Goal: Task Accomplishment & Management: Use online tool/utility

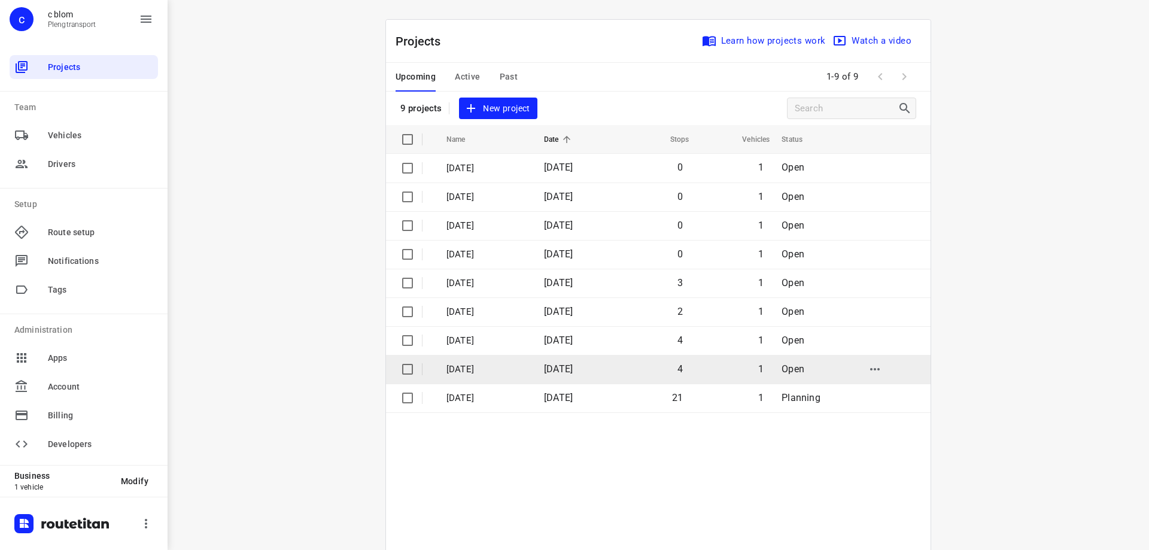
click at [613, 369] on td "[DATE]" at bounding box center [574, 369] width 78 height 29
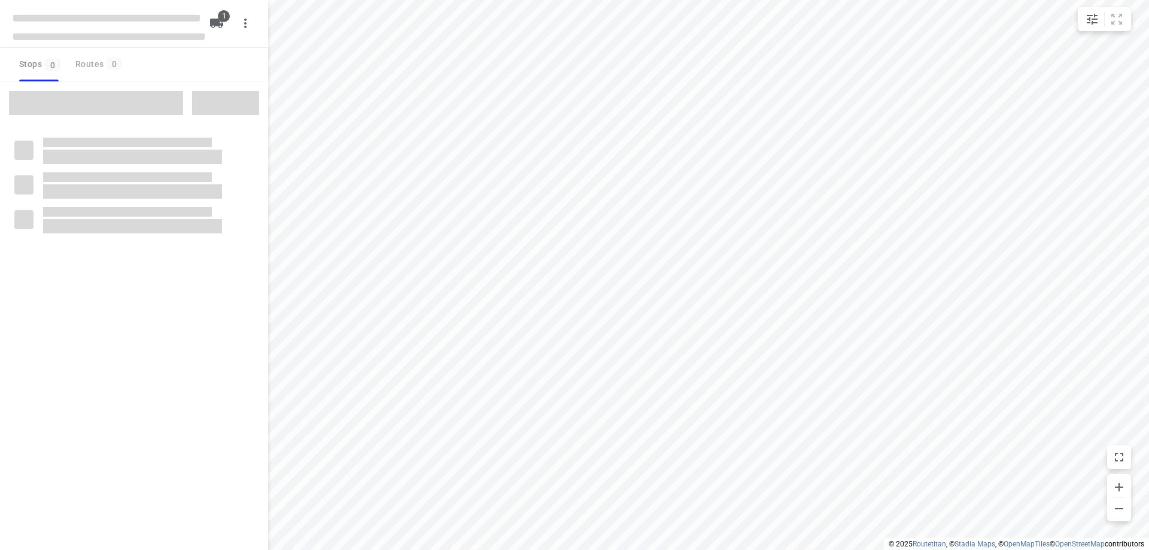
type input "distance"
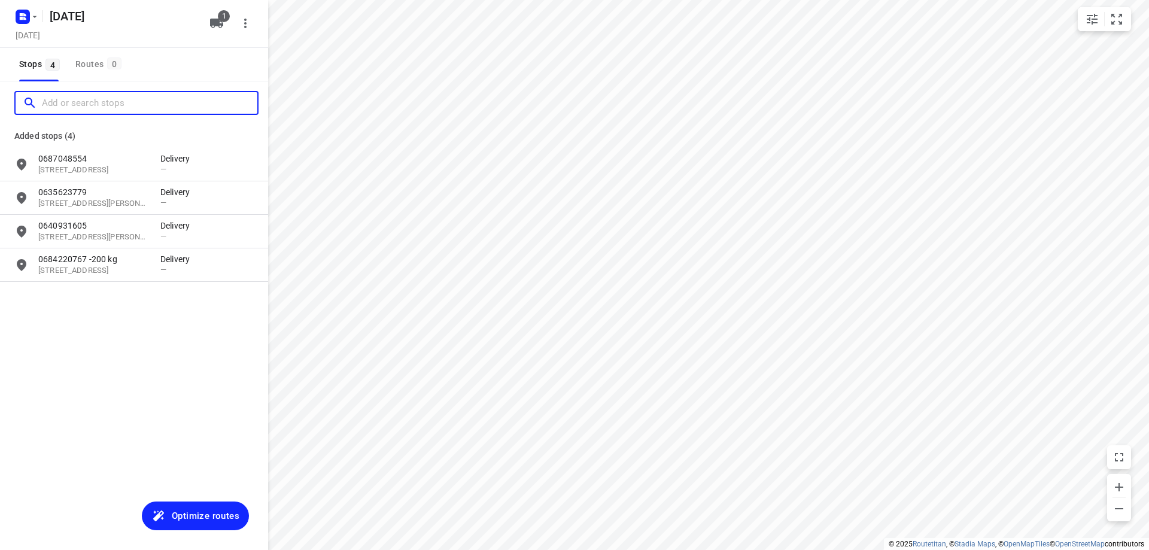
click at [113, 101] on input "Add or search stops" at bounding box center [150, 103] width 216 height 19
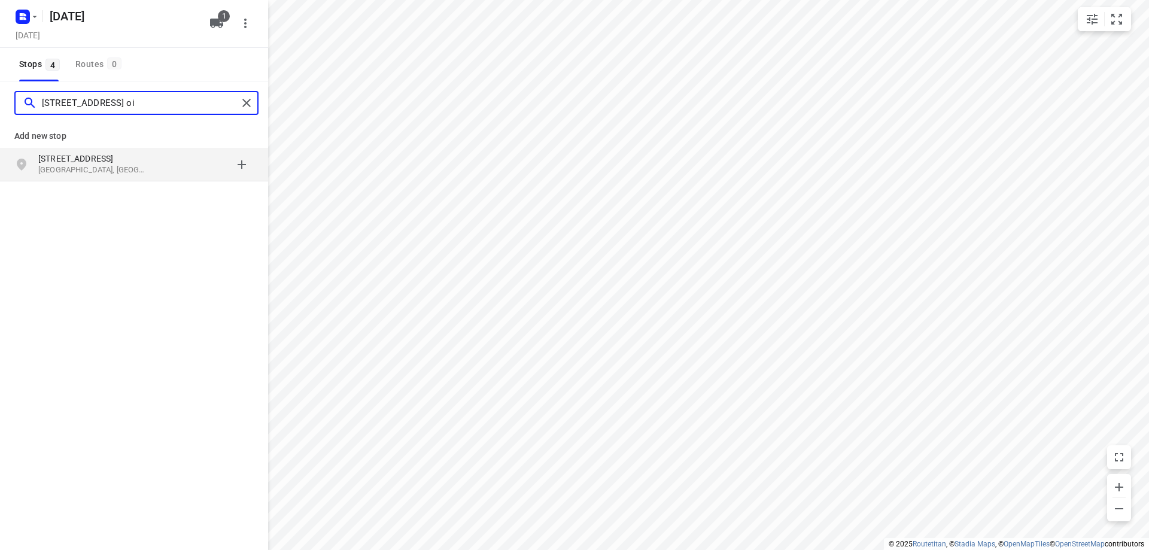
type input "[STREET_ADDRESS] oi"
click at [121, 168] on p "[GEOGRAPHIC_DATA], [GEOGRAPHIC_DATA]" at bounding box center [93, 170] width 110 height 11
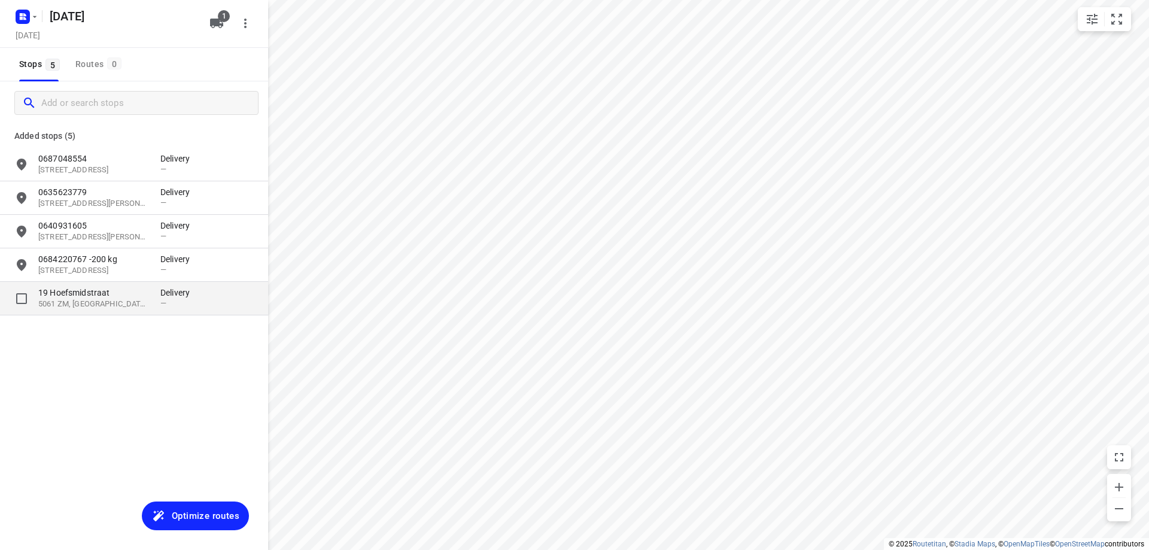
click at [121, 299] on p "5061 ZM, [GEOGRAPHIC_DATA], [GEOGRAPHIC_DATA]" at bounding box center [93, 304] width 110 height 11
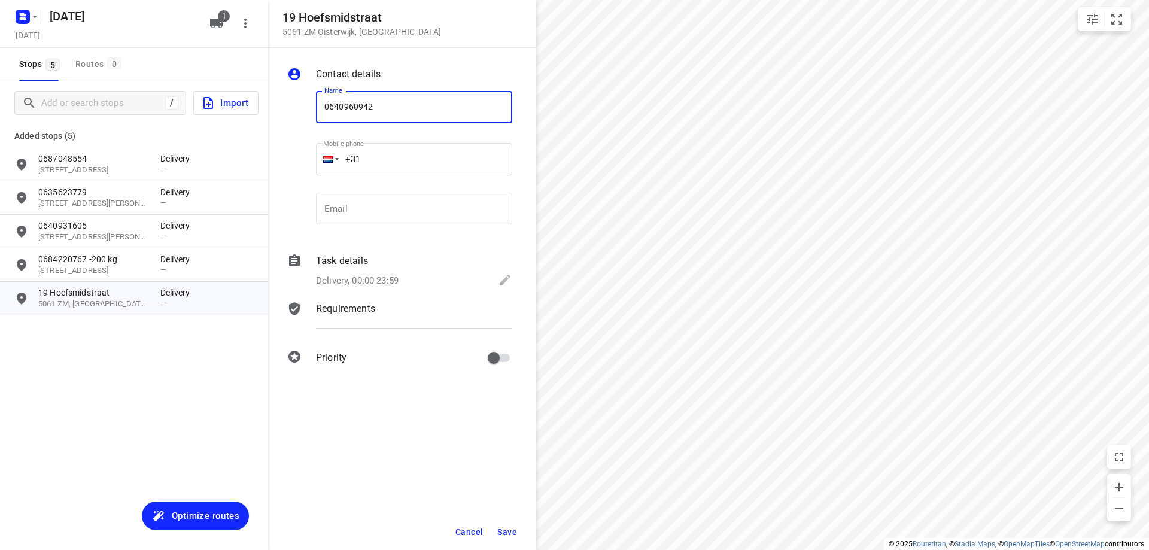
type input "0640960942"
click at [504, 532] on span "Save" at bounding box center [507, 532] width 20 height 10
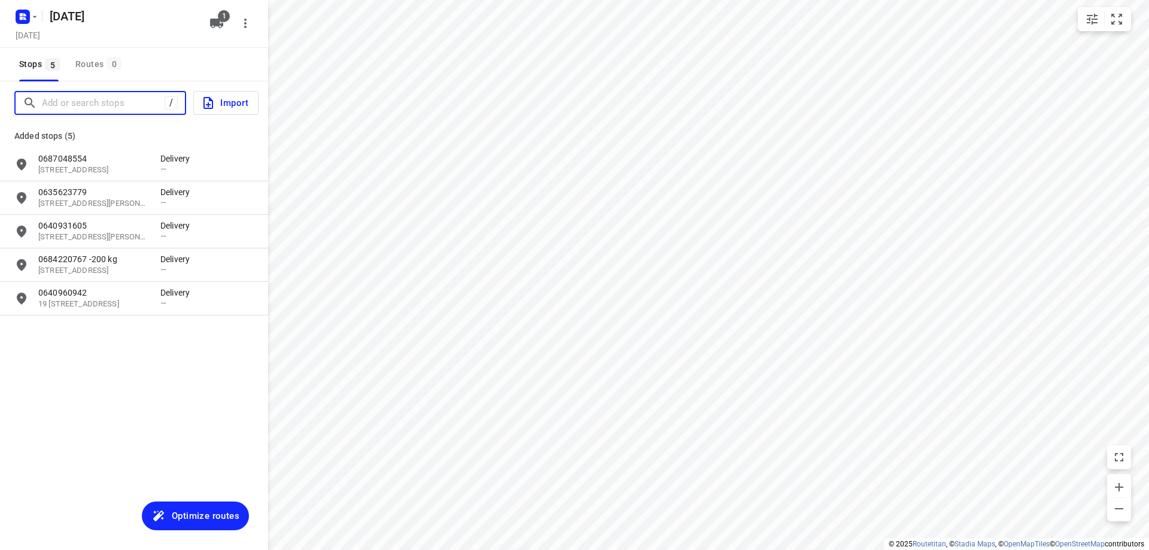
click at [102, 102] on input "Add or search stops" at bounding box center [103, 103] width 123 height 19
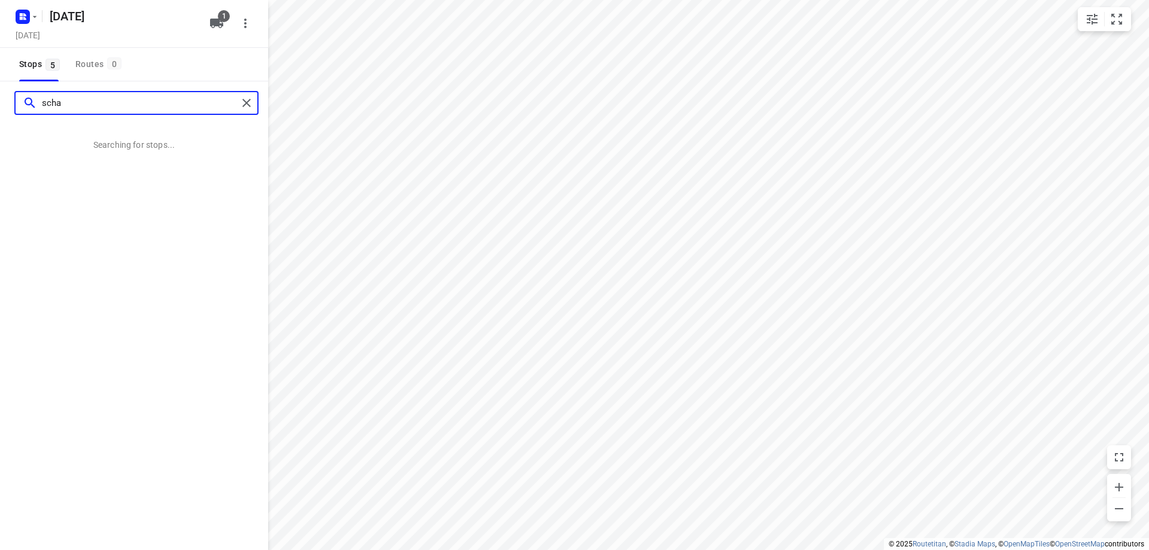
type input "scha"
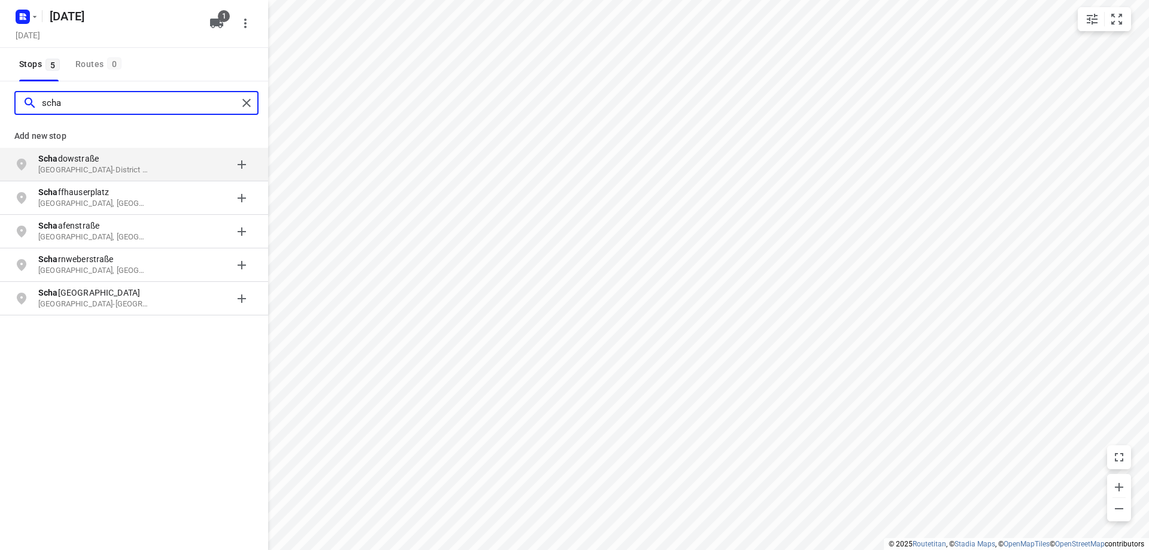
click at [98, 101] on input "scha" at bounding box center [140, 103] width 196 height 19
type input "[STREET_ADDRESS]"
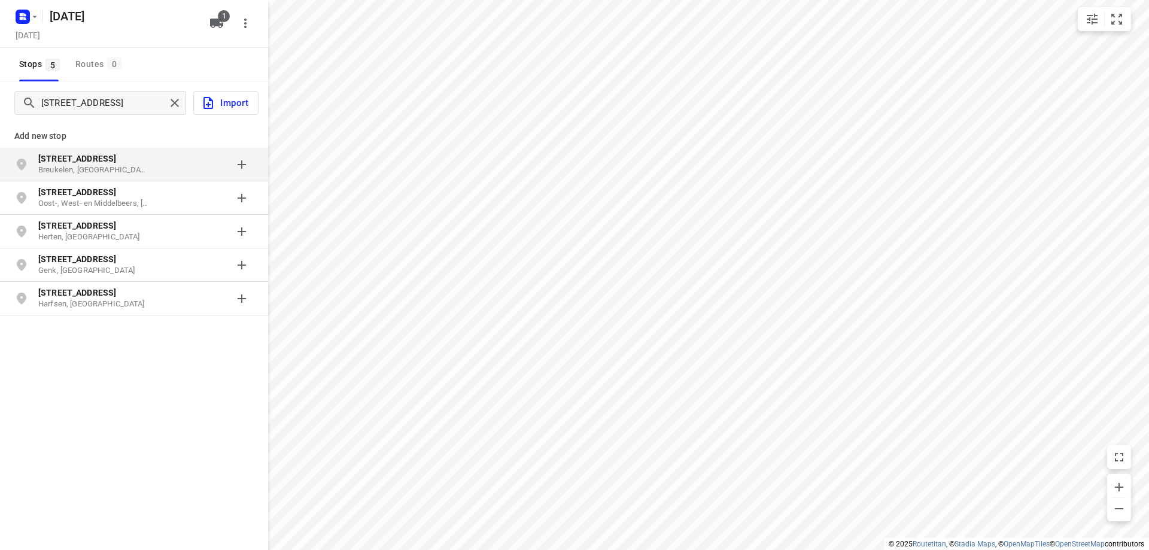
click at [94, 165] on p "Breukelen, [GEOGRAPHIC_DATA]" at bounding box center [93, 170] width 110 height 11
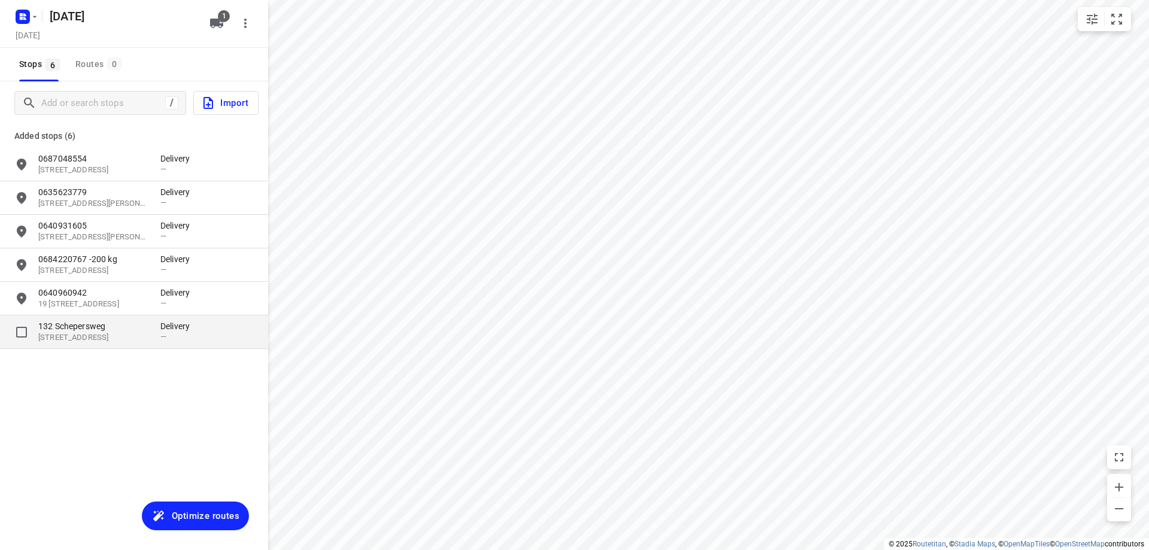
click at [120, 322] on p "132 Schepersweg" at bounding box center [93, 326] width 110 height 12
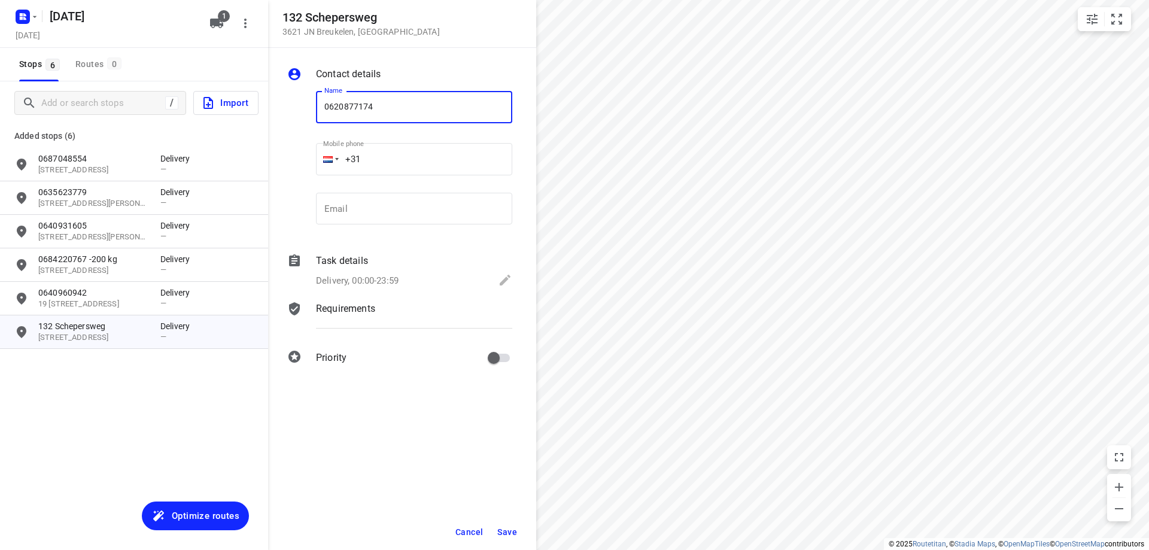
type input "0620877174"
click at [500, 527] on span "Save" at bounding box center [507, 532] width 20 height 10
